Goal: Task Accomplishment & Management: Complete application form

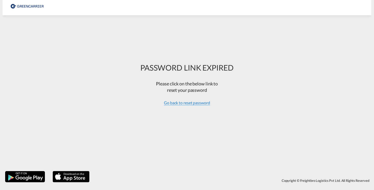
click at [185, 105] on span "Go back to reset password" at bounding box center [187, 102] width 46 height 5
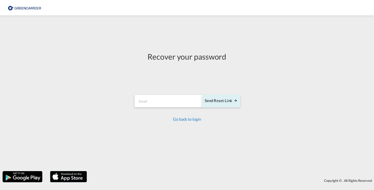
click at [185, 120] on link "Go back to login" at bounding box center [187, 119] width 28 height 5
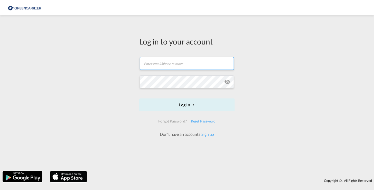
click at [175, 65] on input "text" at bounding box center [187, 63] width 94 height 13
type input "[EMAIL_ADDRESS][DOMAIN_NAME]"
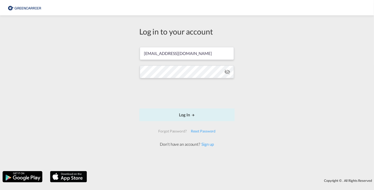
click at [177, 81] on form "[EMAIL_ADDRESS][DOMAIN_NAME] Password field is required Log In Forgot Password?…" at bounding box center [186, 95] width 95 height 106
click at [227, 73] on md-icon "icon-eye-off" at bounding box center [227, 72] width 6 height 6
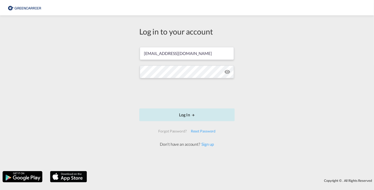
click at [190, 116] on button "Log In" at bounding box center [186, 115] width 95 height 13
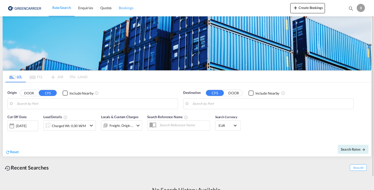
click at [122, 8] on span "Bookings" at bounding box center [126, 8] width 14 height 4
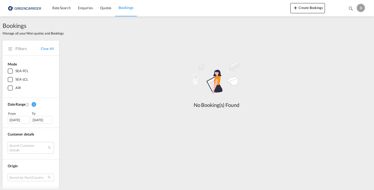
click at [12, 79] on div "SEA-LCL" at bounding box center [10, 79] width 5 height 5
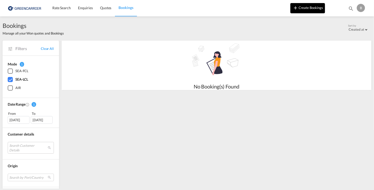
click at [306, 6] on button "Create Bookings" at bounding box center [307, 8] width 35 height 10
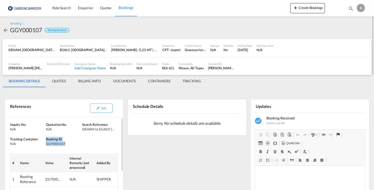
drag, startPoint x: 46, startPoint y: 138, endPoint x: 64, endPoint y: 142, distance: 18.6
click at [64, 142] on div "Booking ID GGY000107" at bounding box center [64, 141] width 36 height 9
copy div "Booking ID GGY000107"
